Goal: Task Accomplishment & Management: Manage account settings

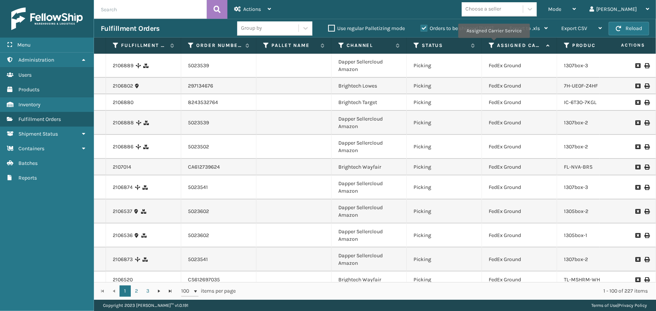
click at [491, 45] on icon at bounding box center [492, 45] width 6 height 7
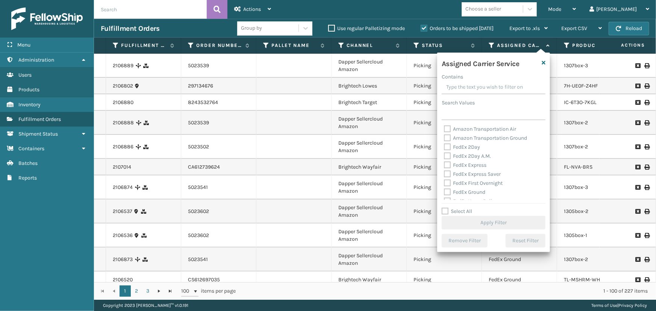
click at [461, 211] on label "Select All" at bounding box center [457, 211] width 30 height 6
click at [461, 208] on input "Select All" at bounding box center [498, 207] width 113 height 1
checkbox input "true"
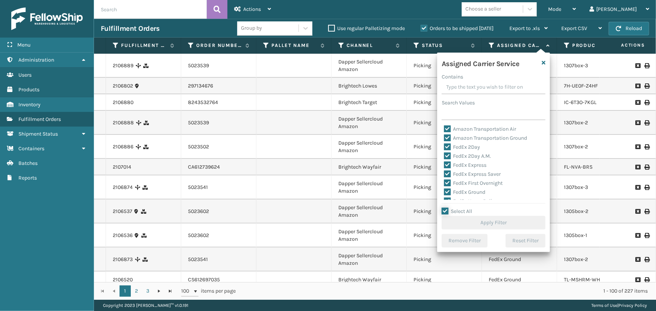
checkbox input "true"
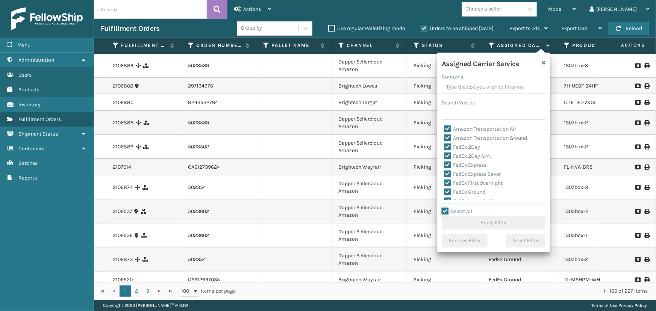
checkbox input "true"
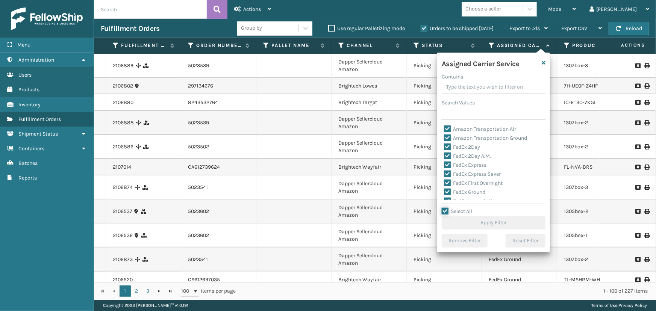
checkbox input "true"
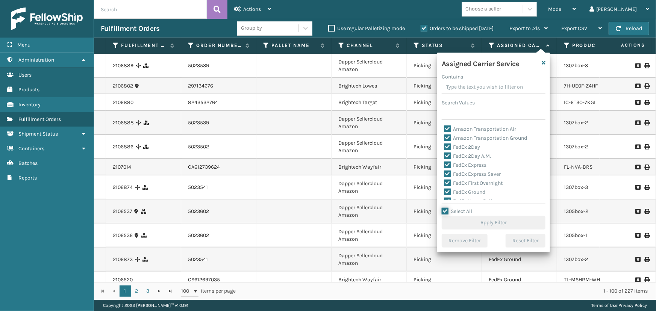
checkbox input "true"
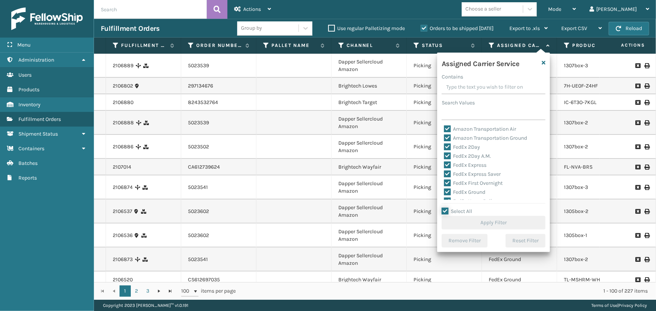
checkbox input "true"
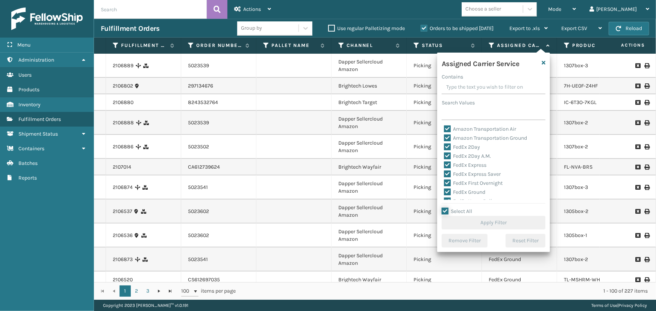
checkbox input "true"
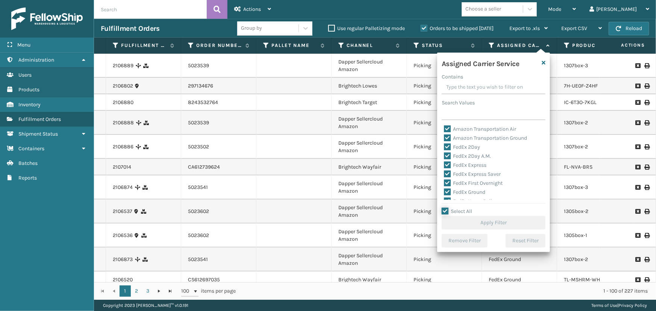
checkbox input "true"
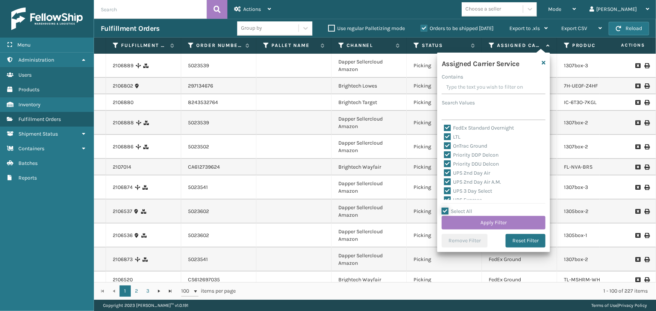
scroll to position [102, 0]
click at [459, 133] on label "LTL" at bounding box center [452, 135] width 17 height 6
click at [445, 133] on input "LTL" at bounding box center [444, 133] width 0 height 5
checkbox input "false"
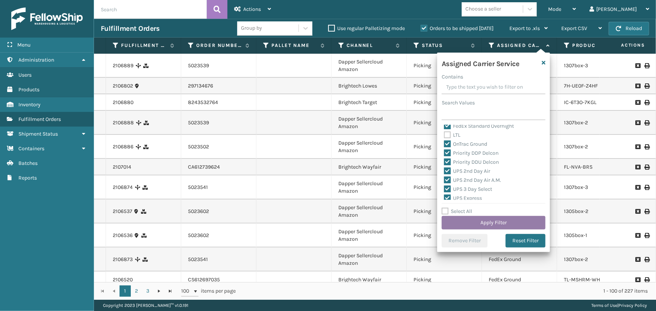
click at [495, 222] on button "Apply Filter" at bounding box center [494, 223] width 104 height 14
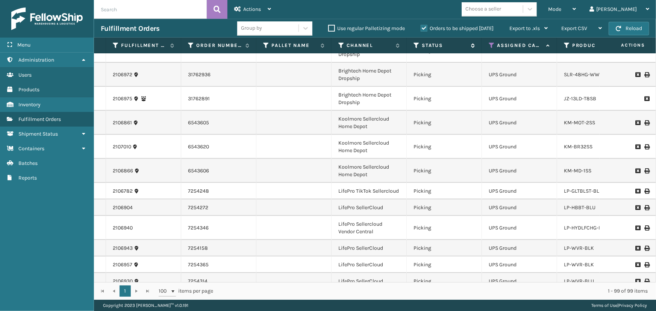
scroll to position [1607, 0]
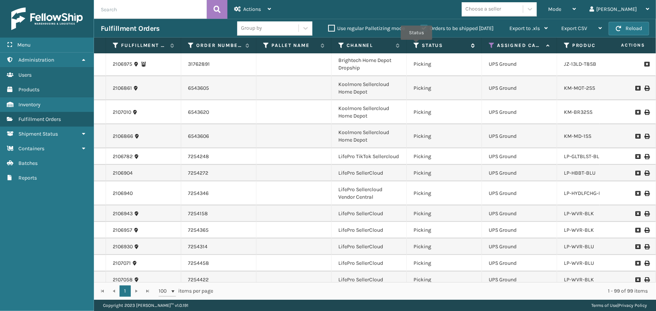
click at [416, 45] on icon at bounding box center [417, 45] width 6 height 7
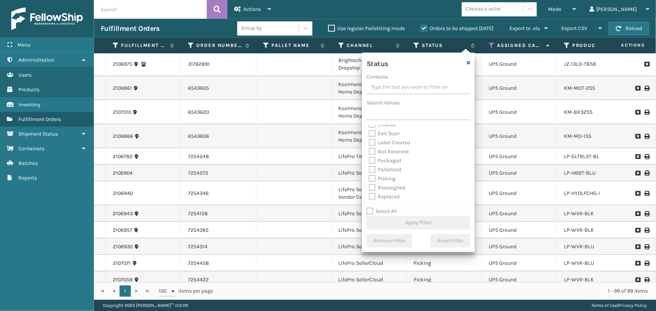
scroll to position [34, 0]
click at [384, 169] on label "Picking" at bounding box center [382, 167] width 27 height 6
click at [369, 168] on input "Picking" at bounding box center [369, 165] width 0 height 5
checkbox input "true"
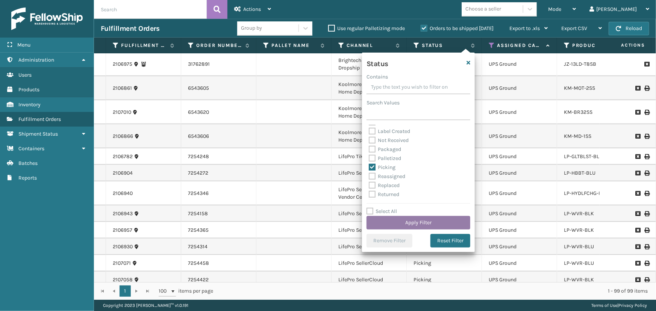
click at [428, 226] on button "Apply Filter" at bounding box center [419, 223] width 104 height 14
